Goal: Information Seeking & Learning: Learn about a topic

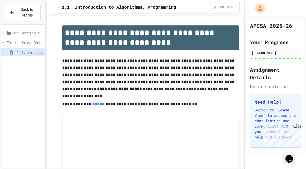
click at [275, 59] on div at bounding box center [276, 58] width 2 height 1
click at [5, 42] on icon at bounding box center [3, 42] width 5 height 5
click at [5, 42] on icon at bounding box center [4, 42] width 5 height 5
click at [4, 35] on icon at bounding box center [3, 33] width 5 height 5
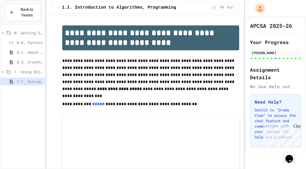
click at [34, 58] on div "0.5. Growth Mindset" at bounding box center [23, 62] width 44 height 8
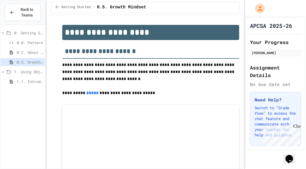
click at [33, 45] on div "0.0. Pattern" at bounding box center [23, 43] width 44 height 8
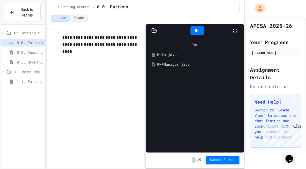
click at [40, 52] on span "0.2. About the AP CSA Exam" at bounding box center [30, 53] width 26 height 6
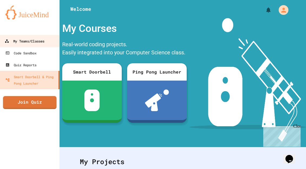
click at [36, 41] on div "My Teams/Classes" at bounding box center [25, 41] width 40 height 7
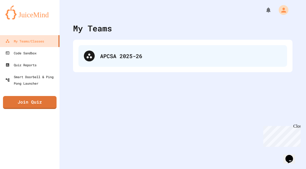
click at [120, 62] on div "APCSA 2025-26" at bounding box center [182, 56] width 209 height 22
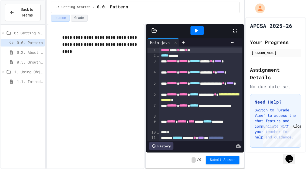
click at [31, 62] on span "0.5. Growth Mindset" at bounding box center [30, 62] width 26 height 6
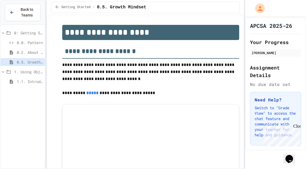
click at [36, 53] on span "0.2. About the AP CSA Exam" at bounding box center [30, 53] width 26 height 6
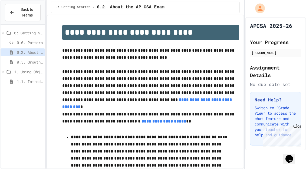
click at [38, 79] on span "1.1. Introduction to Algorithms, Programming, and Compilers" at bounding box center [30, 82] width 26 height 6
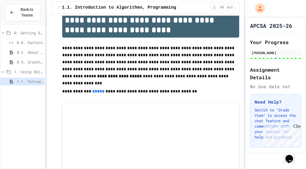
scroll to position [14, 0]
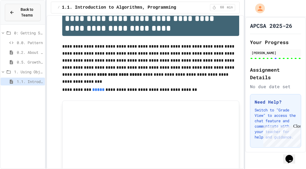
click at [25, 12] on span "Back to Teams" at bounding box center [27, 12] width 18 height 11
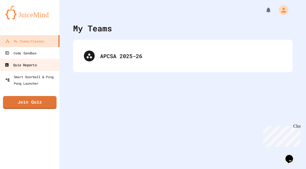
click at [32, 63] on div "Quiz Reports" at bounding box center [21, 65] width 32 height 7
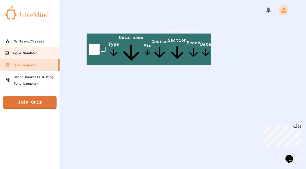
click at [34, 54] on div "Code Sandbox" at bounding box center [21, 53] width 32 height 7
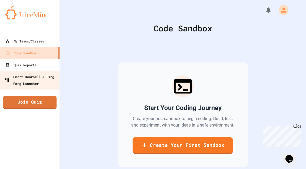
click at [34, 81] on div "Smart Doorbell & Ping Pong Launcher" at bounding box center [32, 79] width 54 height 13
